Goal: Information Seeking & Learning: Learn about a topic

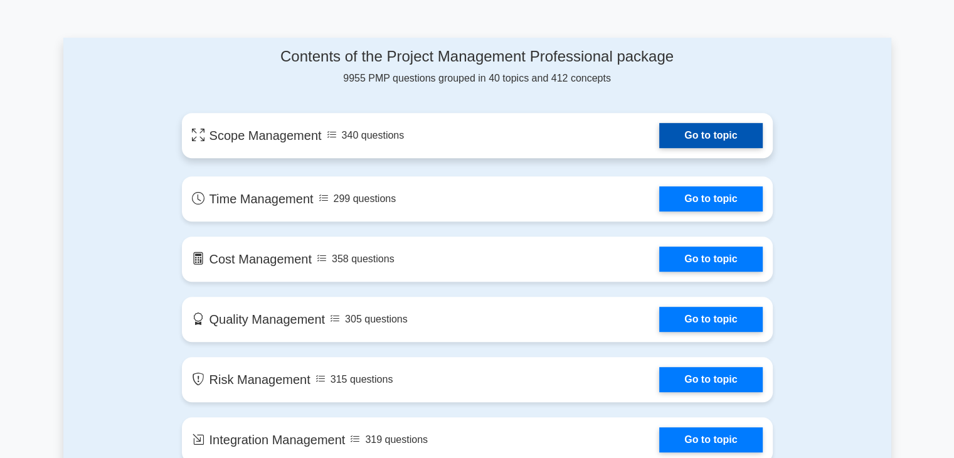
click at [659, 144] on link "Go to topic" at bounding box center [710, 135] width 103 height 25
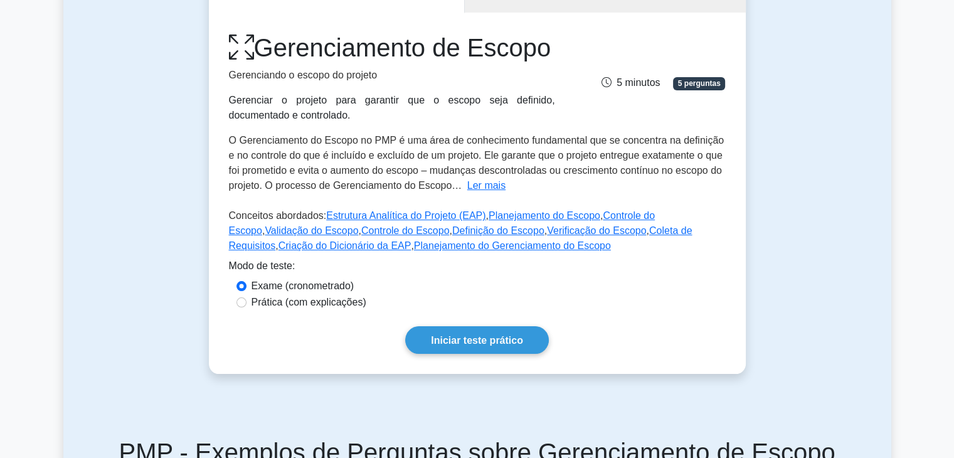
scroll to position [188, 0]
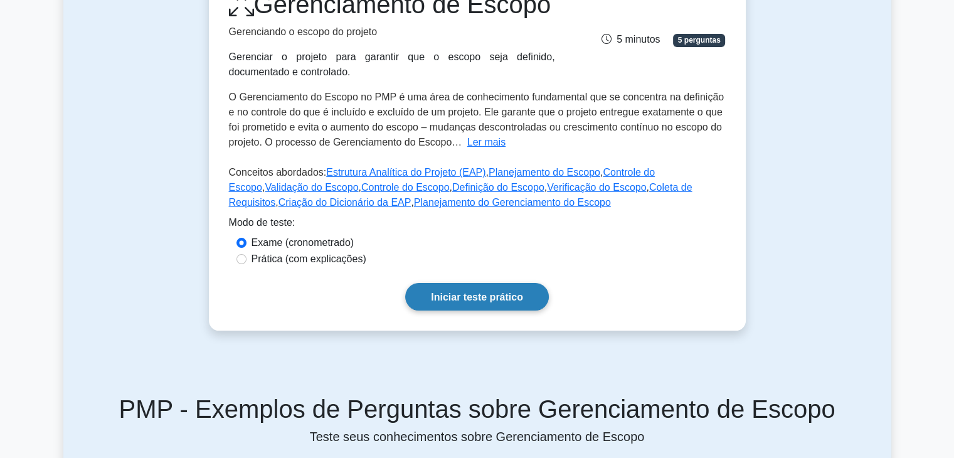
click at [520, 297] on font "Iniciar teste prático" at bounding box center [477, 297] width 92 height 11
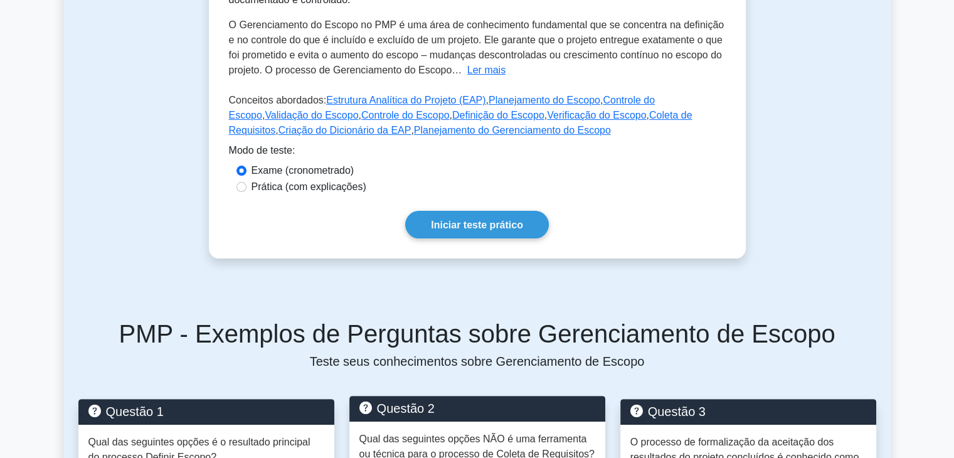
scroll to position [439, 0]
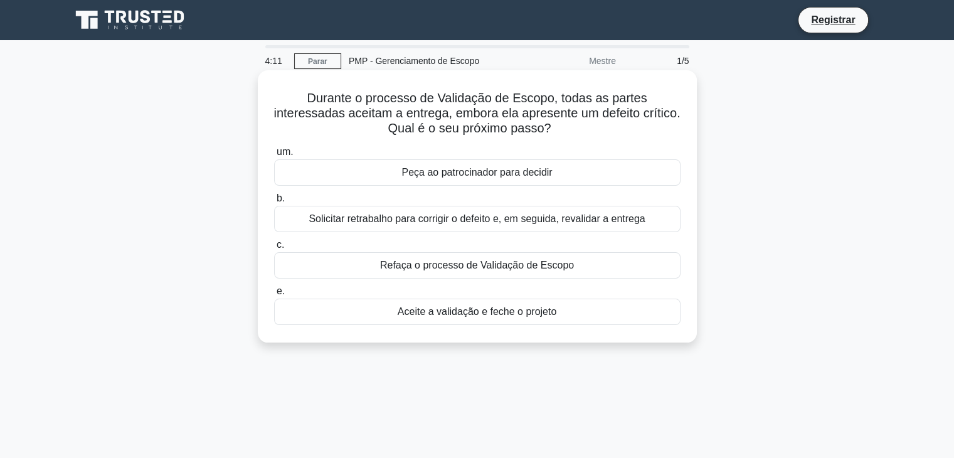
click at [507, 317] on font "Aceite a validação e feche o projeto" at bounding box center [477, 311] width 159 height 11
click at [274, 296] on input "e. Aceite a validação e feche o projeto" at bounding box center [274, 291] width 0 height 8
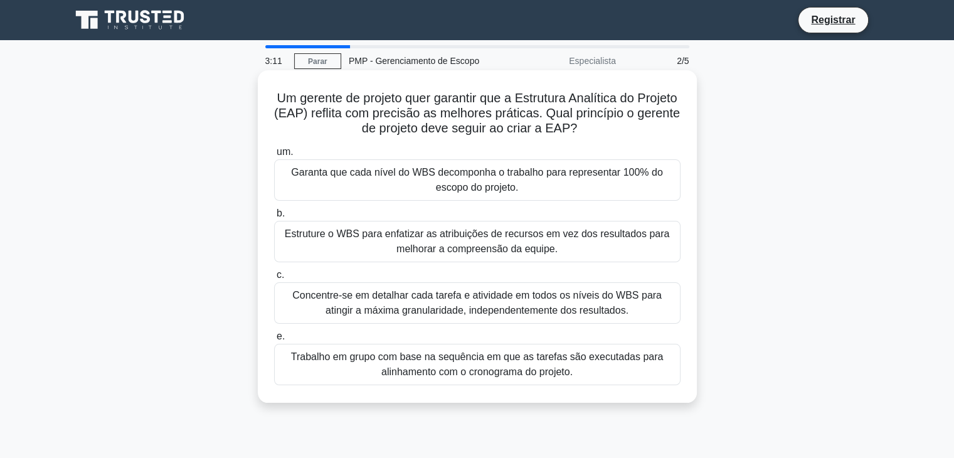
click at [503, 308] on font "Concentre-se em detalhar cada tarefa e atividade em todos os níveis do WBS para…" at bounding box center [477, 303] width 370 height 26
click at [274, 279] on input "c. Concentre-se em detalhar cada tarefa e atividade em todos os níveis do WBS p…" at bounding box center [274, 275] width 0 height 8
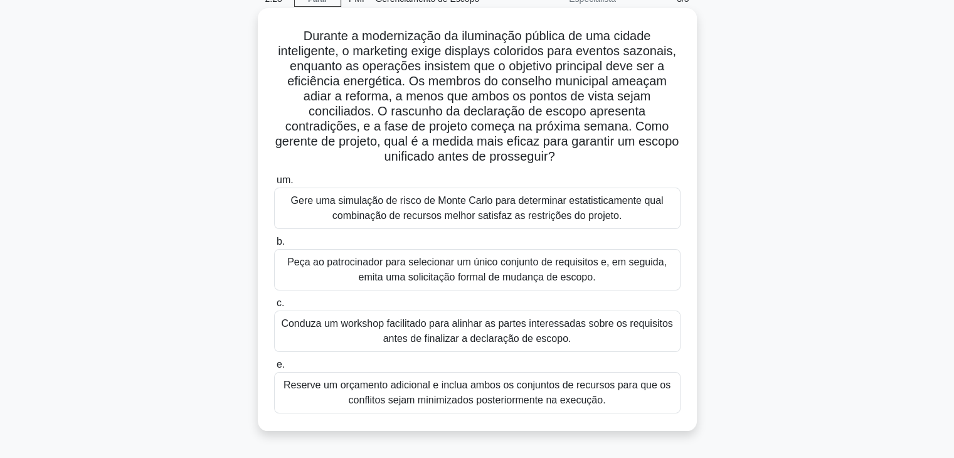
scroll to position [63, 0]
click at [514, 212] on font "Gere uma simulação de risco de Monte Carlo para determinar estatisticamente qua…" at bounding box center [477, 208] width 373 height 26
click at [274, 184] on input "um. Gere uma simulação de risco de Monte Carlo para determinar estatisticamente…" at bounding box center [274, 180] width 0 height 8
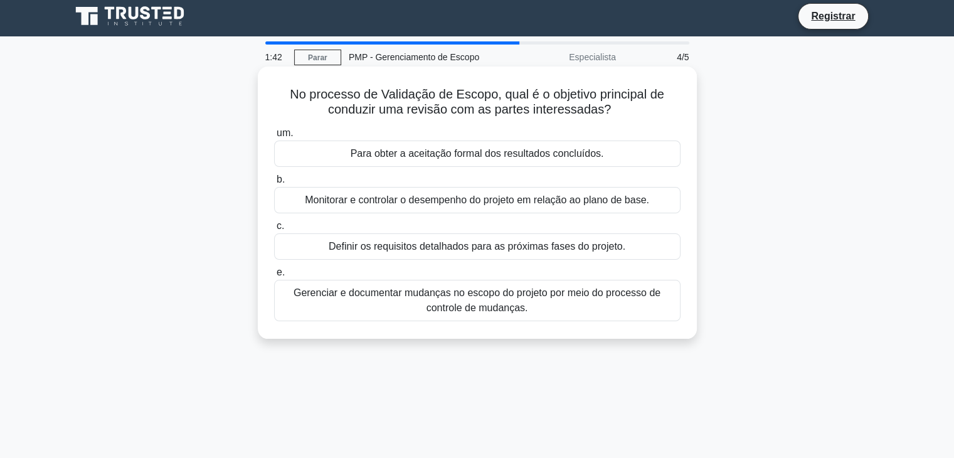
scroll to position [0, 0]
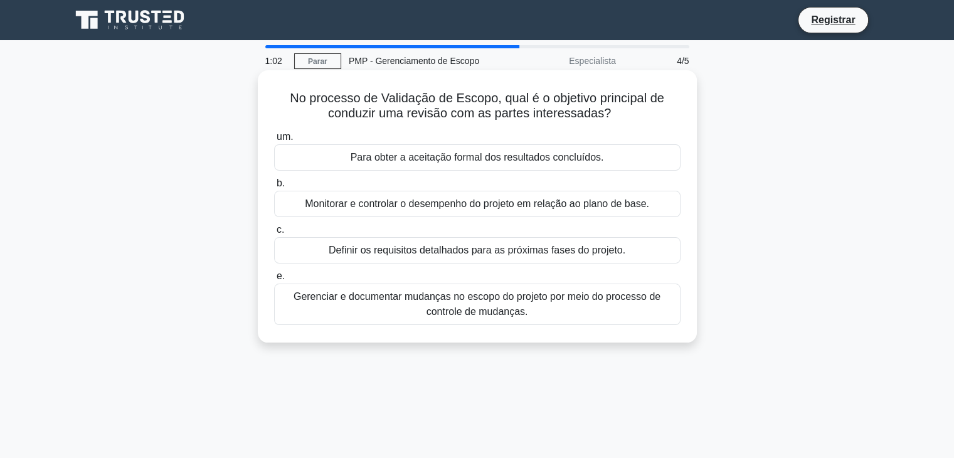
click at [585, 206] on font "Monitorar e controlar o desempenho do projeto em relação ao plano de base." at bounding box center [477, 203] width 344 height 11
click at [274, 188] on input "b. Monitorar e controlar o desempenho do projeto em relação ao plano de base." at bounding box center [274, 183] width 0 height 8
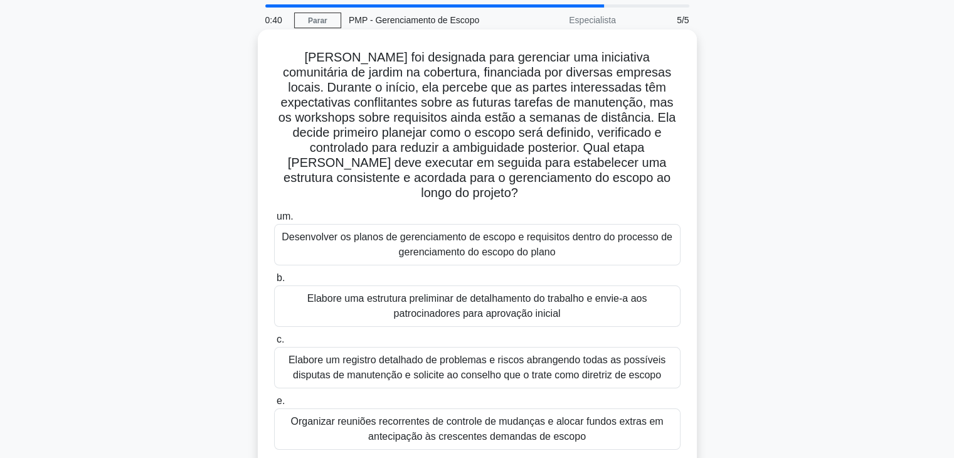
scroll to position [63, 0]
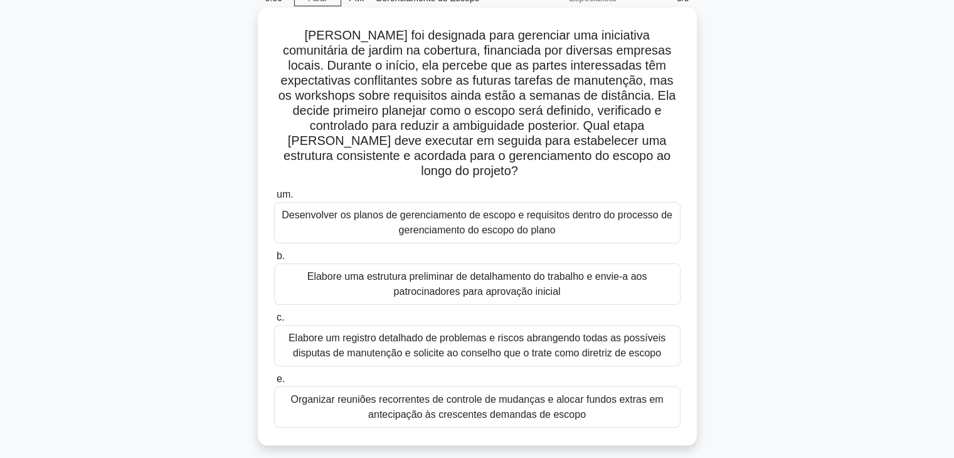
click at [461, 345] on font "Elabore um registro detalhado de problemas e riscos abrangendo todas as possíve…" at bounding box center [477, 346] width 395 height 30
click at [274, 322] on input "c. Elabore um registro detalhado de problemas e riscos abrangendo todas as poss…" at bounding box center [274, 318] width 0 height 8
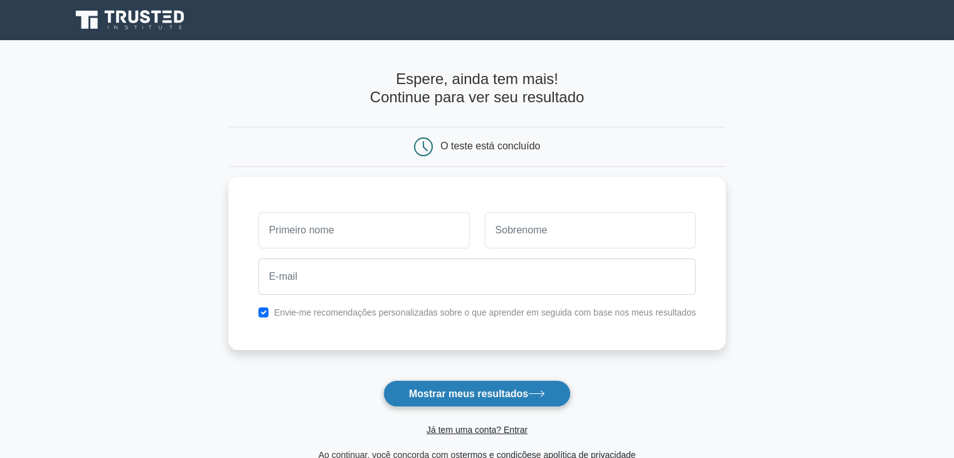
click at [523, 395] on font "Mostrar meus resultados" at bounding box center [468, 393] width 119 height 11
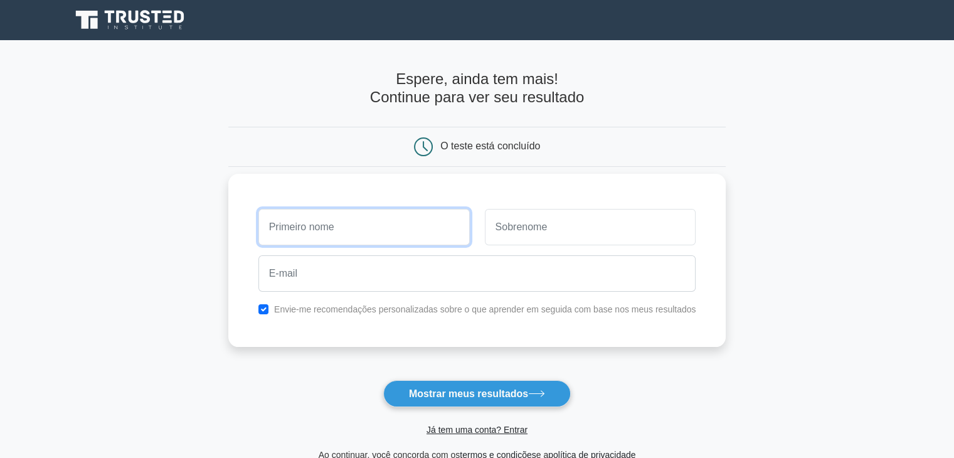
click at [374, 225] on input "text" at bounding box center [364, 227] width 211 height 36
type input "jucelma"
click at [582, 229] on input "text" at bounding box center [590, 227] width 211 height 36
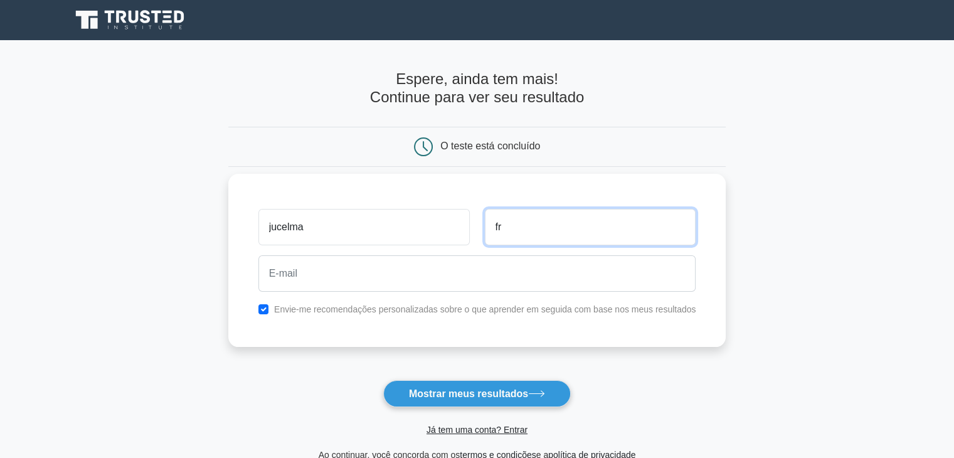
type input "f"
type input "Francisco"
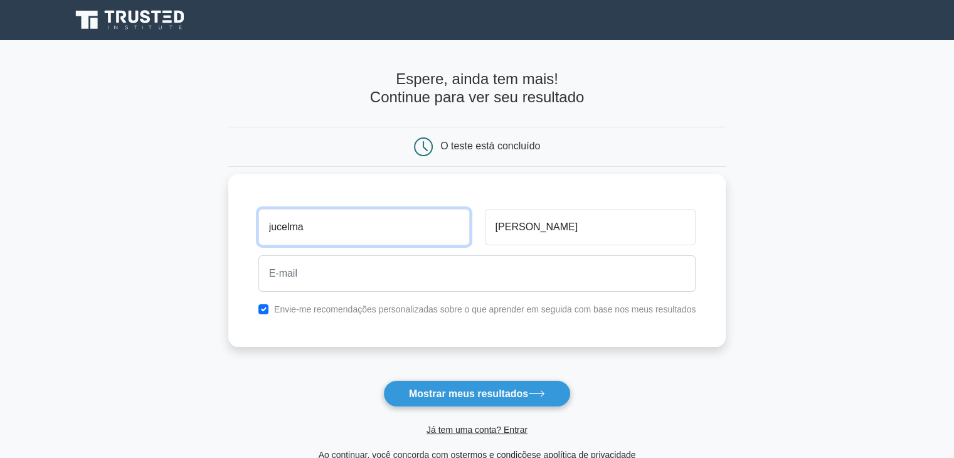
click at [277, 227] on input "jucelma" at bounding box center [364, 227] width 211 height 36
type input "Jucelma"
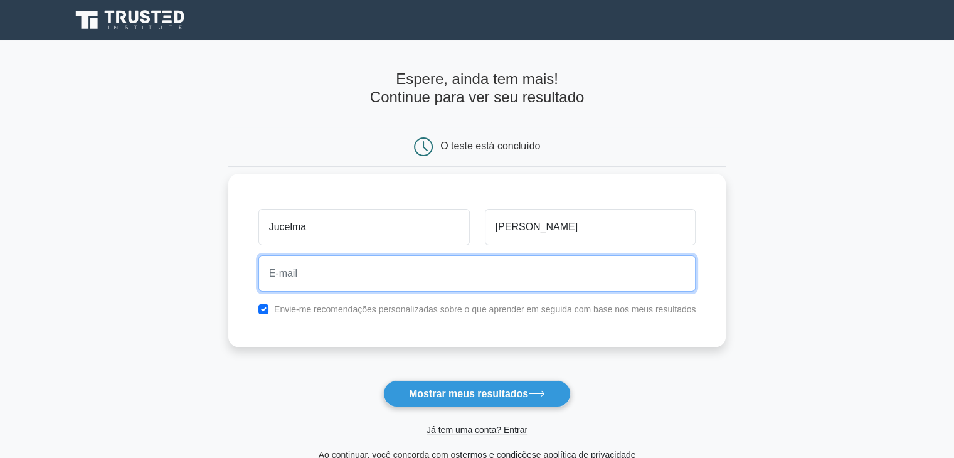
click at [360, 280] on input "email" at bounding box center [478, 273] width 438 height 36
type input "jucelmaalfredo@gmail.com"
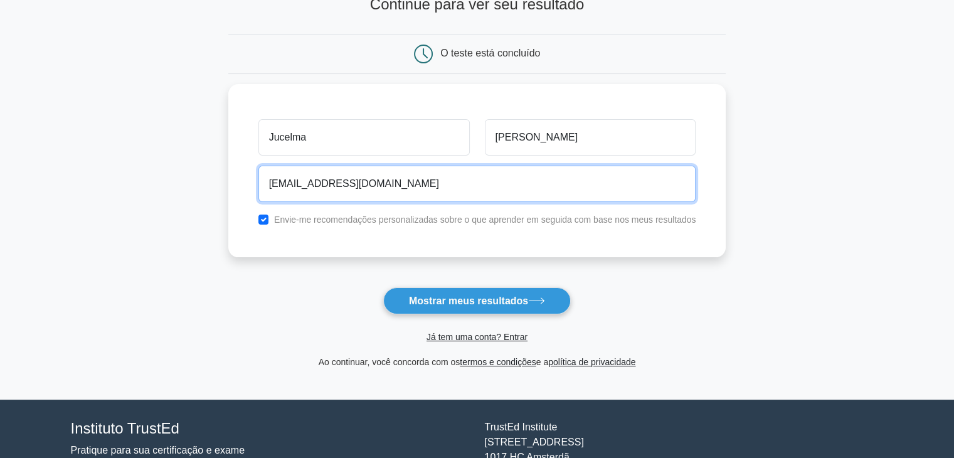
scroll to position [125, 0]
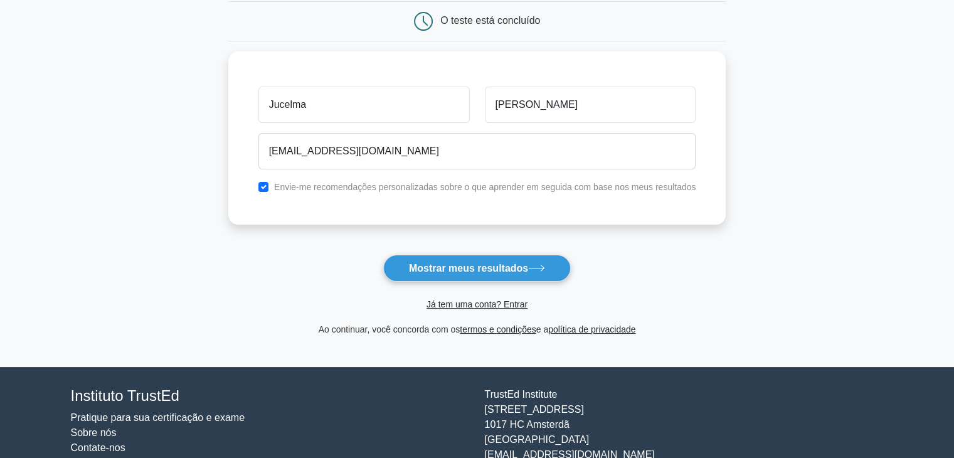
drag, startPoint x: 528, startPoint y: 275, endPoint x: 535, endPoint y: 275, distance: 7.6
click at [528, 275] on button "Mostrar meus resultados" at bounding box center [477, 268] width 188 height 27
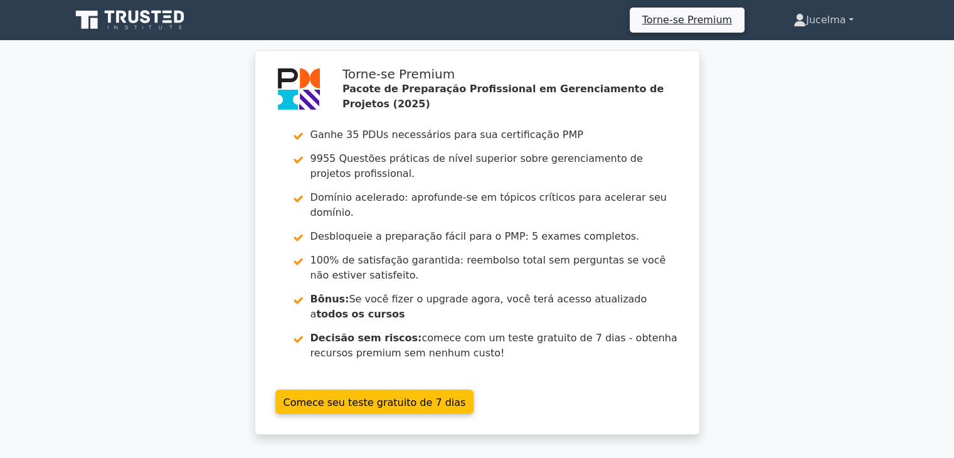
click at [843, 17] on font "Jucelma" at bounding box center [826, 20] width 40 height 12
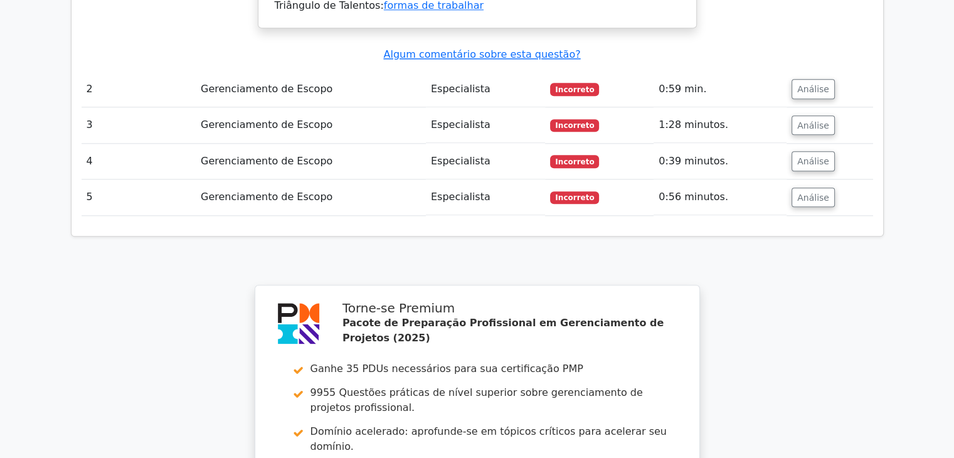
scroll to position [0, 8]
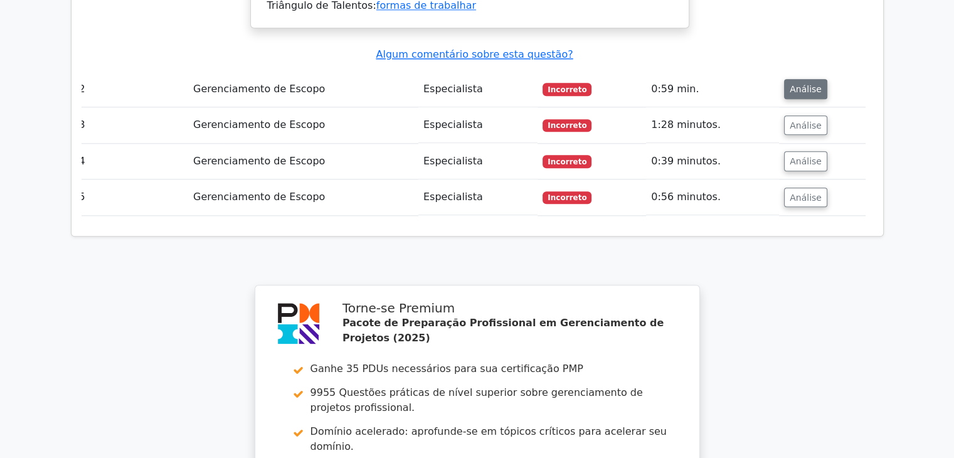
click at [814, 79] on button "Análise" at bounding box center [805, 89] width 43 height 20
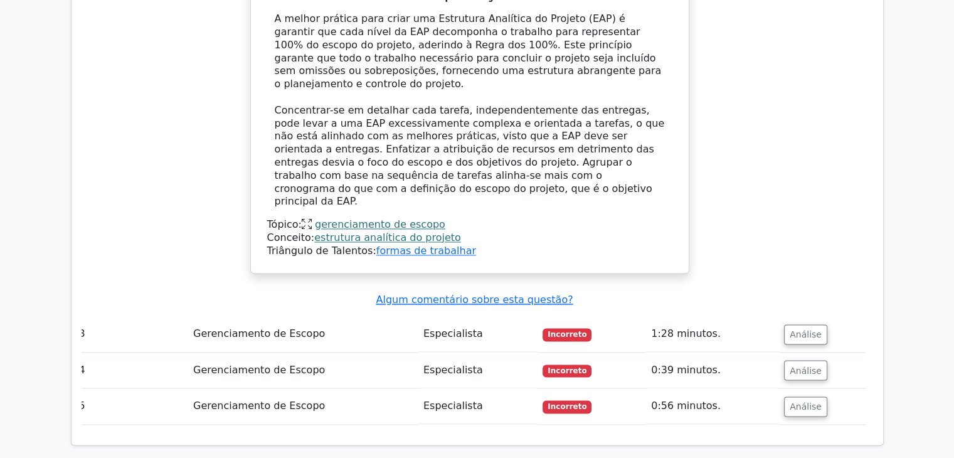
scroll to position [1968, 0]
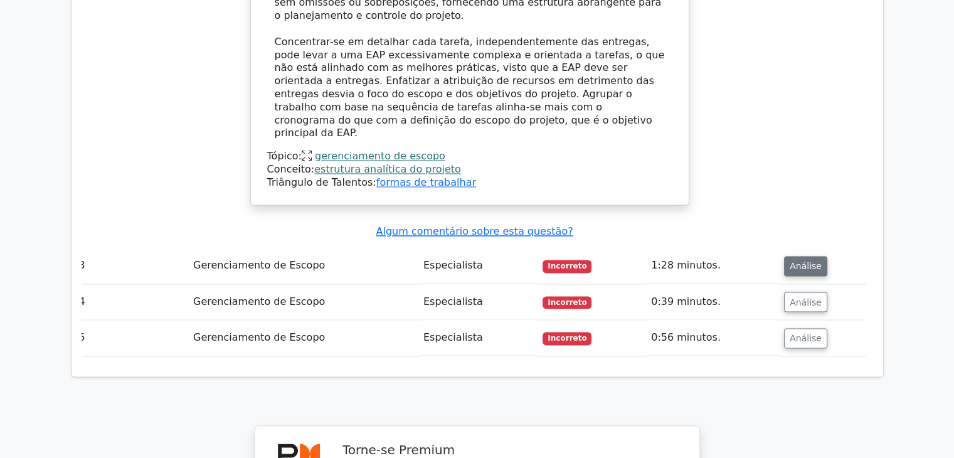
click at [808, 261] on font "Análise" at bounding box center [806, 266] width 32 height 10
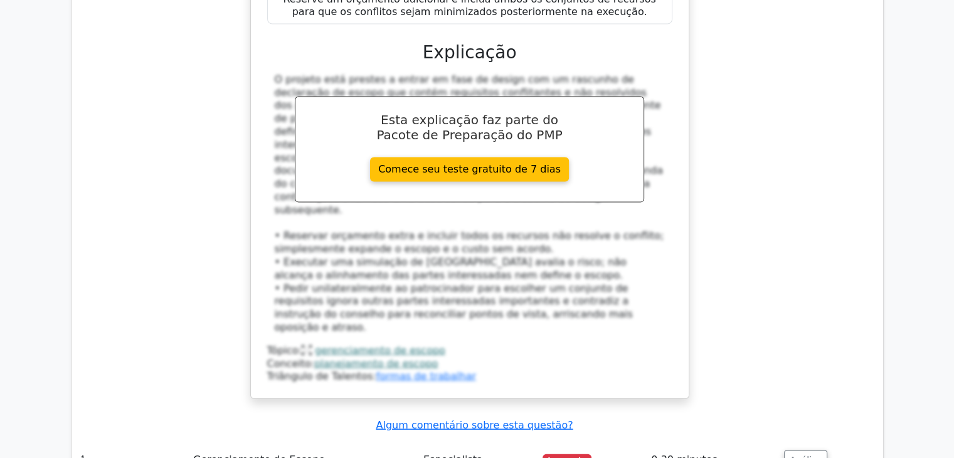
scroll to position [2658, 0]
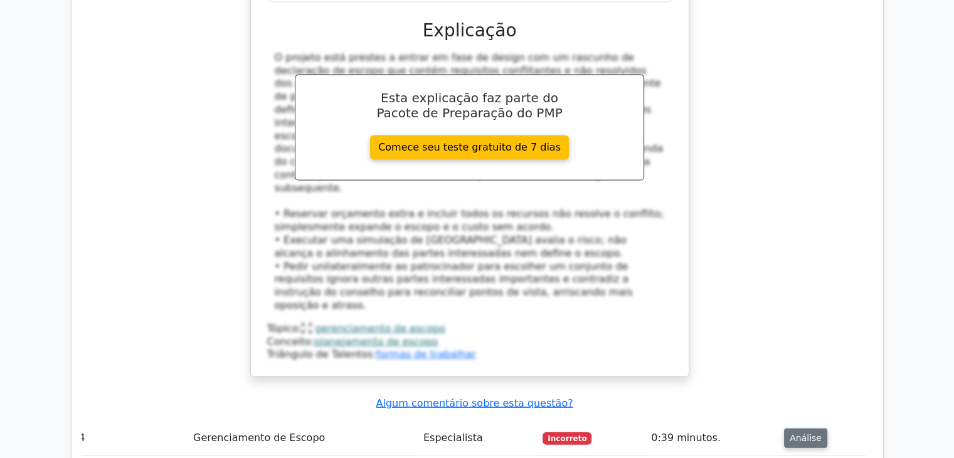
click at [792, 433] on font "Análise" at bounding box center [806, 438] width 32 height 10
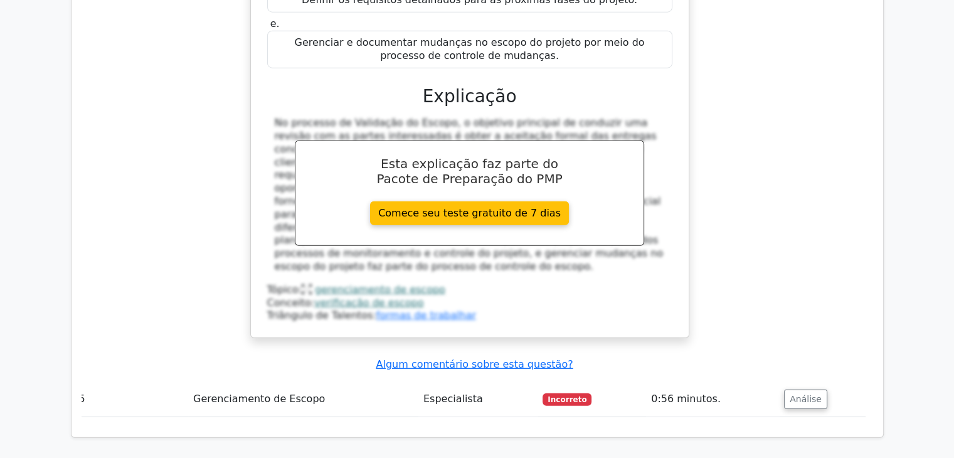
scroll to position [3285, 0]
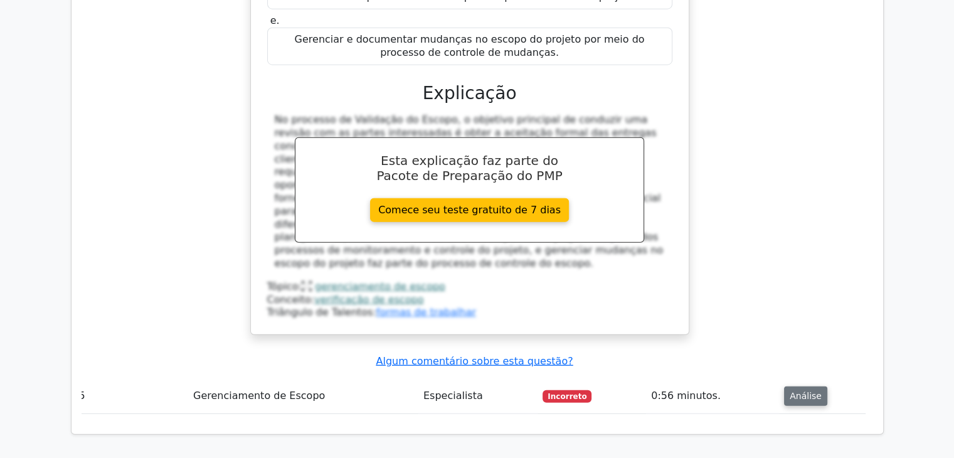
click at [797, 391] on font "Análise" at bounding box center [806, 396] width 32 height 10
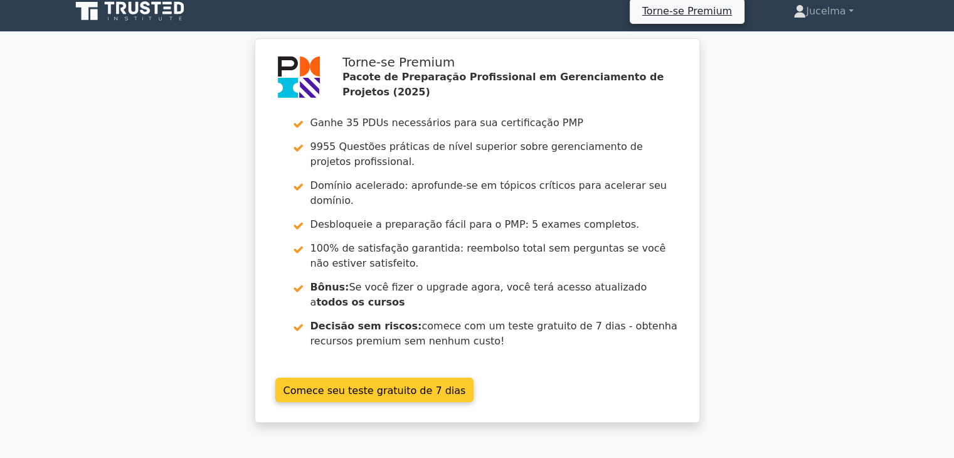
scroll to position [0, 0]
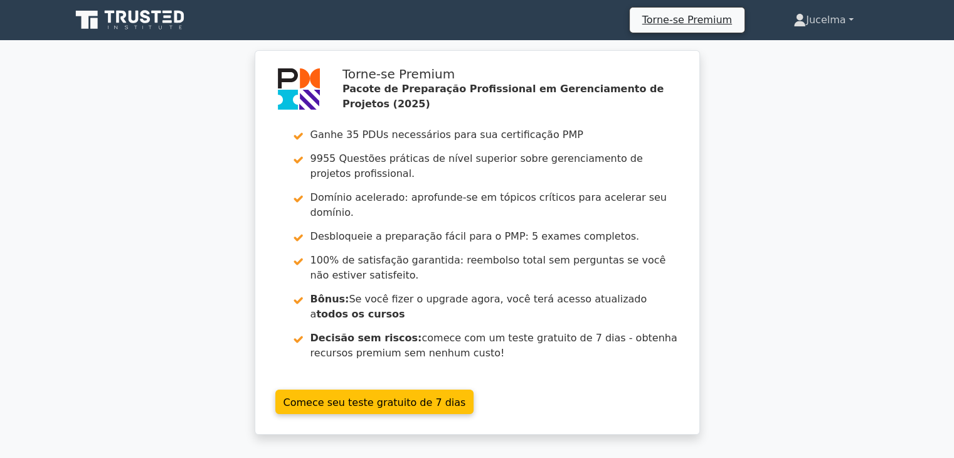
click at [851, 21] on link "Jucelma" at bounding box center [824, 20] width 120 height 25
click at [811, 77] on link "Configurações" at bounding box center [813, 70] width 99 height 20
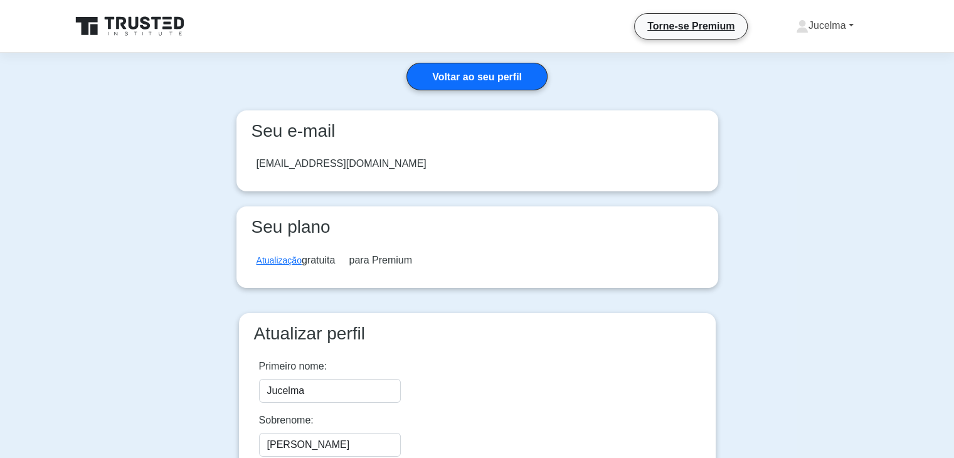
click at [852, 26] on link "Jucelma" at bounding box center [825, 25] width 118 height 25
click at [806, 48] on link "Perfil" at bounding box center [816, 55] width 99 height 20
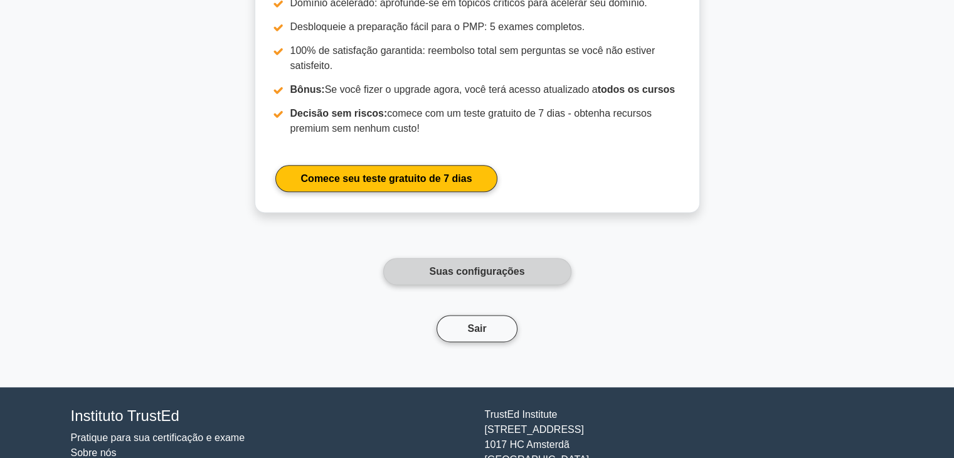
scroll to position [1658, 0]
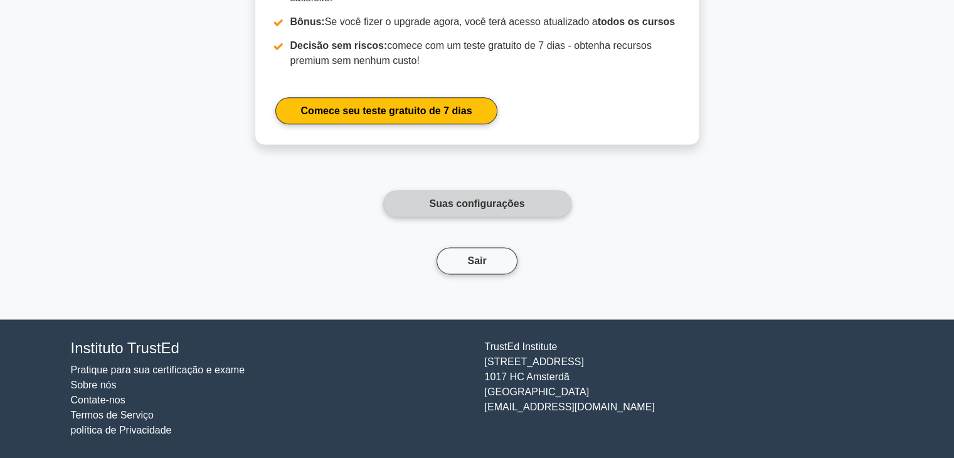
click at [495, 209] on link "Suas configurações" at bounding box center [477, 203] width 188 height 27
